Goal: Information Seeking & Learning: Understand process/instructions

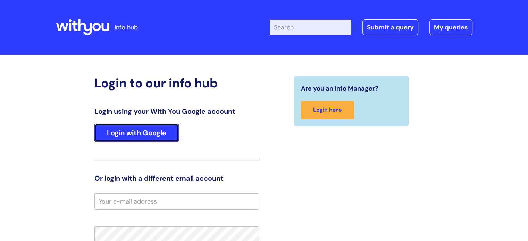
click at [134, 132] on link "Login with Google" at bounding box center [136, 133] width 84 height 18
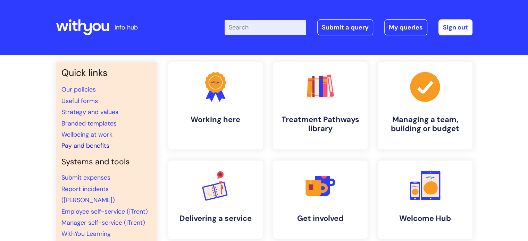
click at [84, 146] on link "Pay and benefits" at bounding box center [85, 146] width 48 height 8
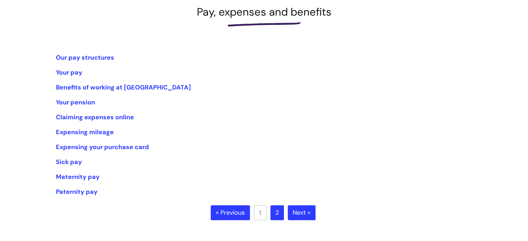
scroll to position [104, 0]
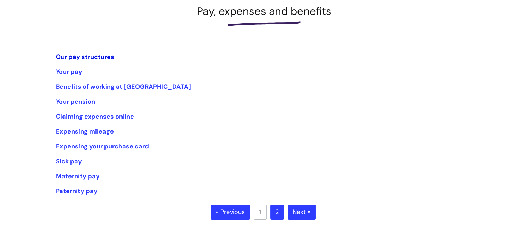
click at [83, 56] on link "Our pay structures" at bounding box center [85, 57] width 58 height 8
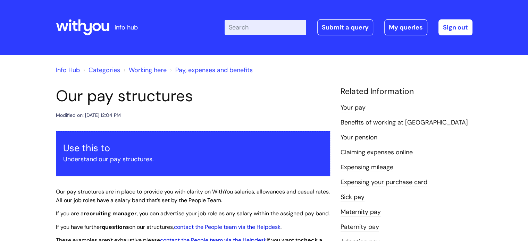
click at [366, 153] on link "Claiming expenses online" at bounding box center [377, 152] width 72 height 9
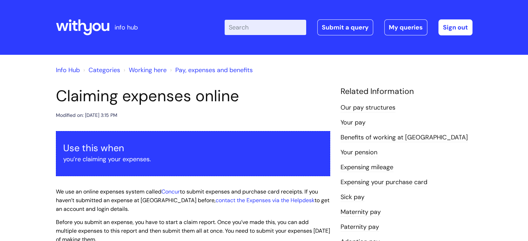
click at [98, 70] on link "Categories" at bounding box center [105, 70] width 32 height 8
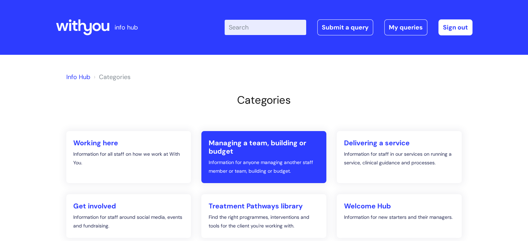
click at [281, 148] on h2 "Managing a team, building or budget" at bounding box center [263, 147] width 111 height 17
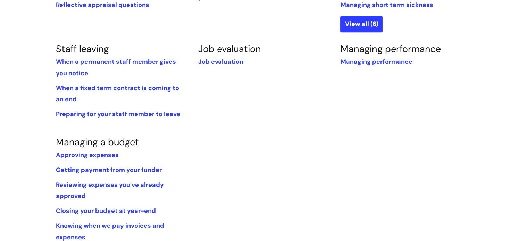
scroll to position [383, 0]
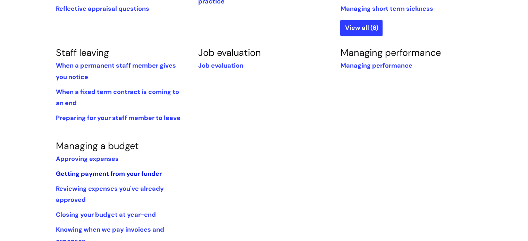
click at [146, 175] on link "Getting payment from your funder" at bounding box center [109, 174] width 106 height 8
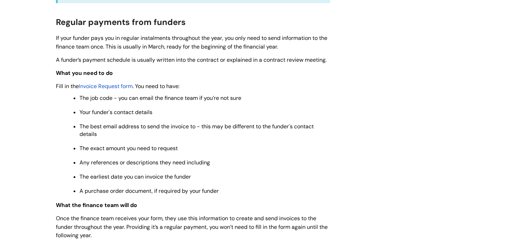
scroll to position [307, 0]
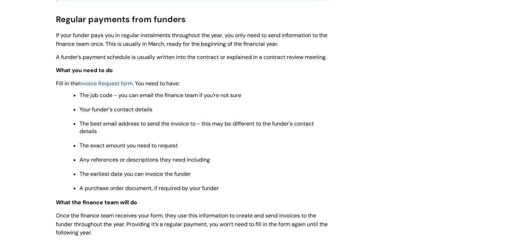
click at [112, 77] on div "Use this when You're the manager of a contract, service or team that needs paym…" at bounding box center [193, 154] width 274 height 661
click at [111, 83] on span "Invoice Request form" at bounding box center [106, 83] width 54 height 7
